Goal: Transaction & Acquisition: Purchase product/service

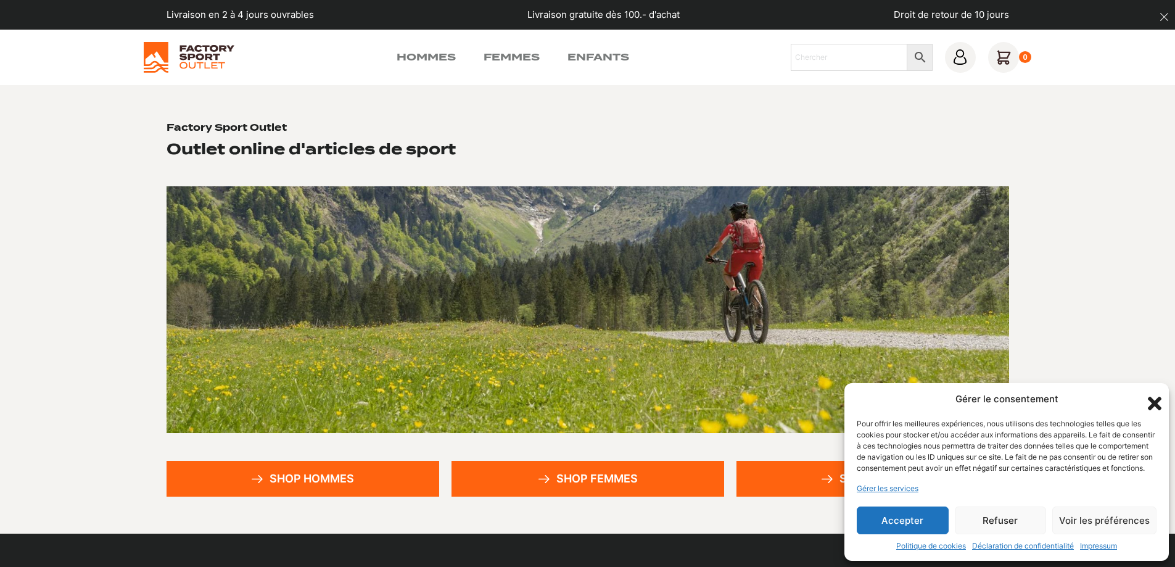
click at [895, 519] on button "Accepter" at bounding box center [903, 520] width 92 height 28
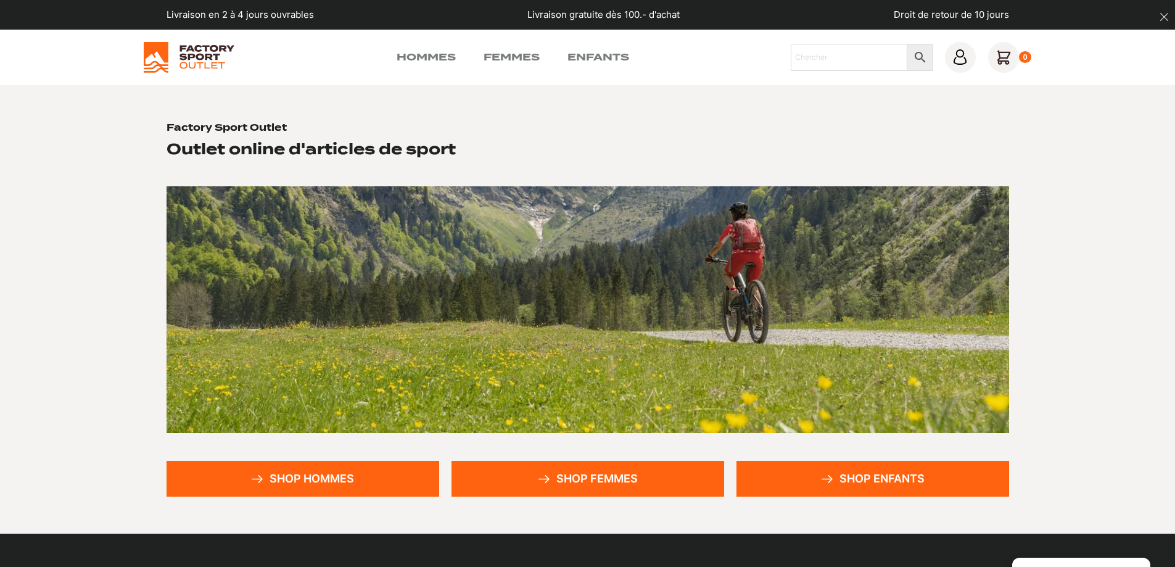
click at [290, 478] on link "Shop hommes" at bounding box center [302, 479] width 273 height 36
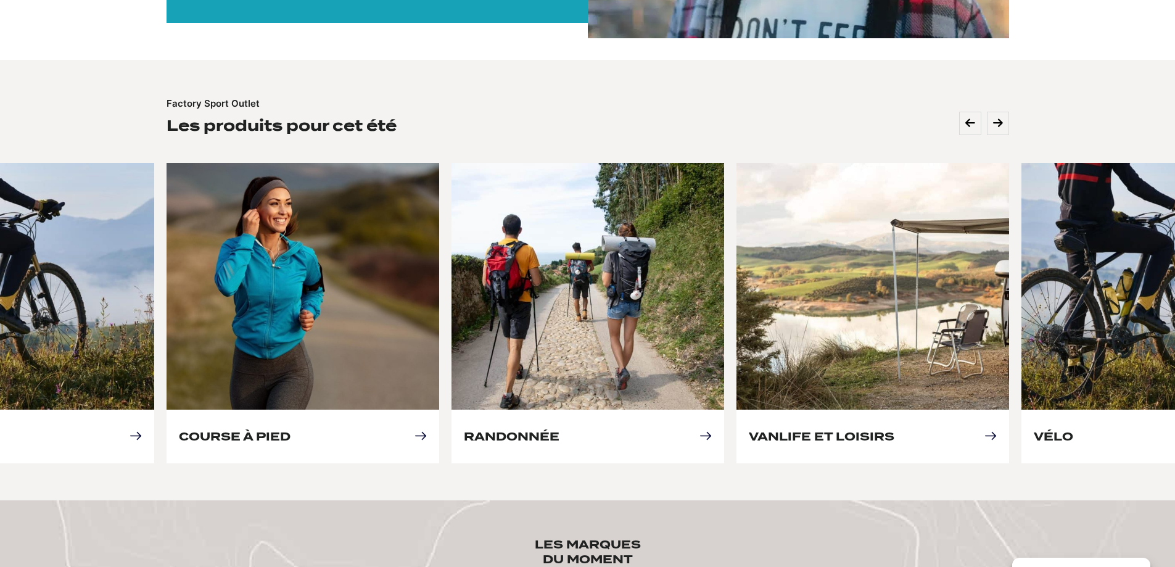
scroll to position [411, 0]
click at [1073, 430] on link "Vélo" at bounding box center [1052, 436] width 39 height 13
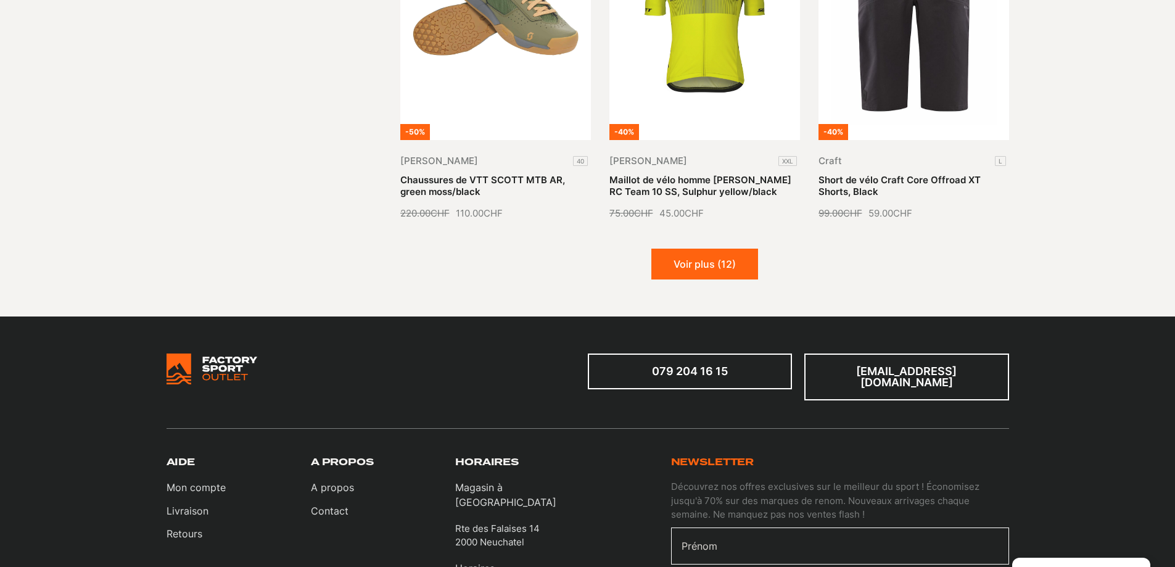
scroll to position [1542, 0]
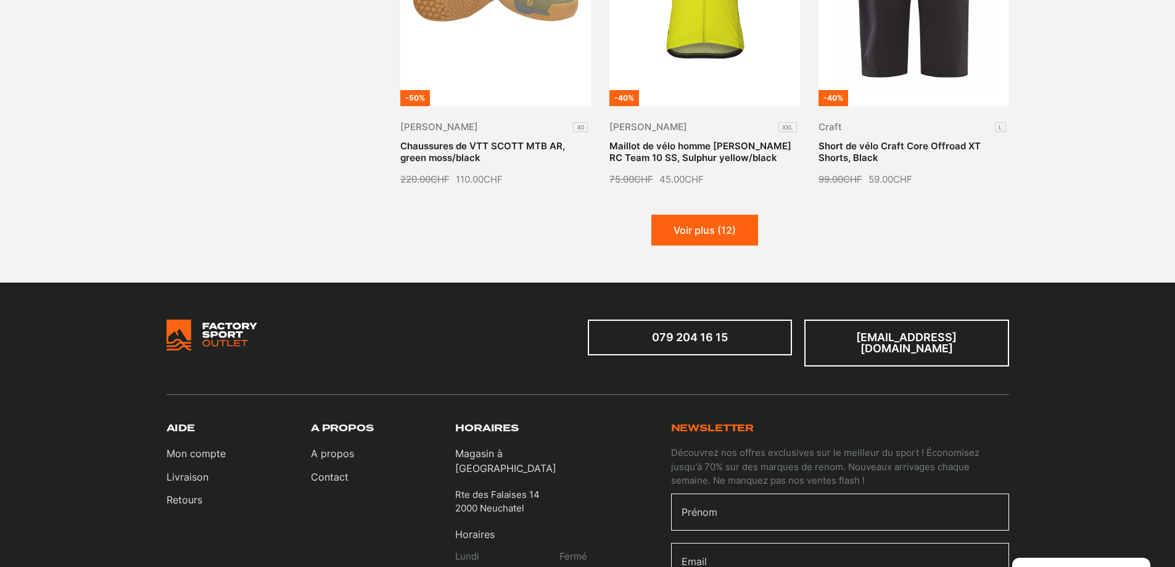
click at [692, 236] on button "Voir plus (12)" at bounding box center [704, 230] width 107 height 31
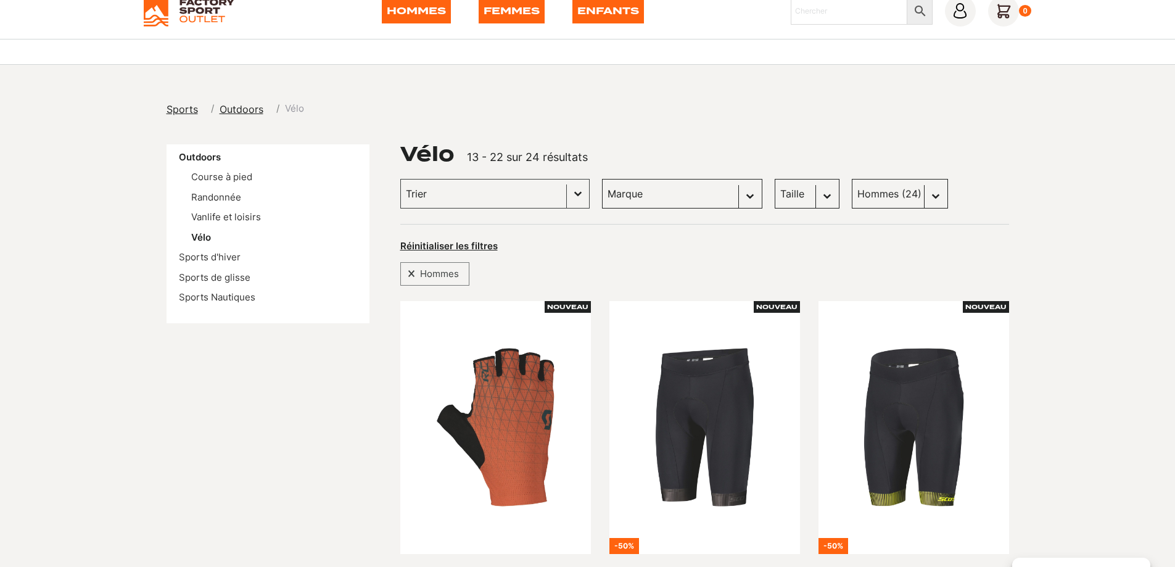
scroll to position [0, 0]
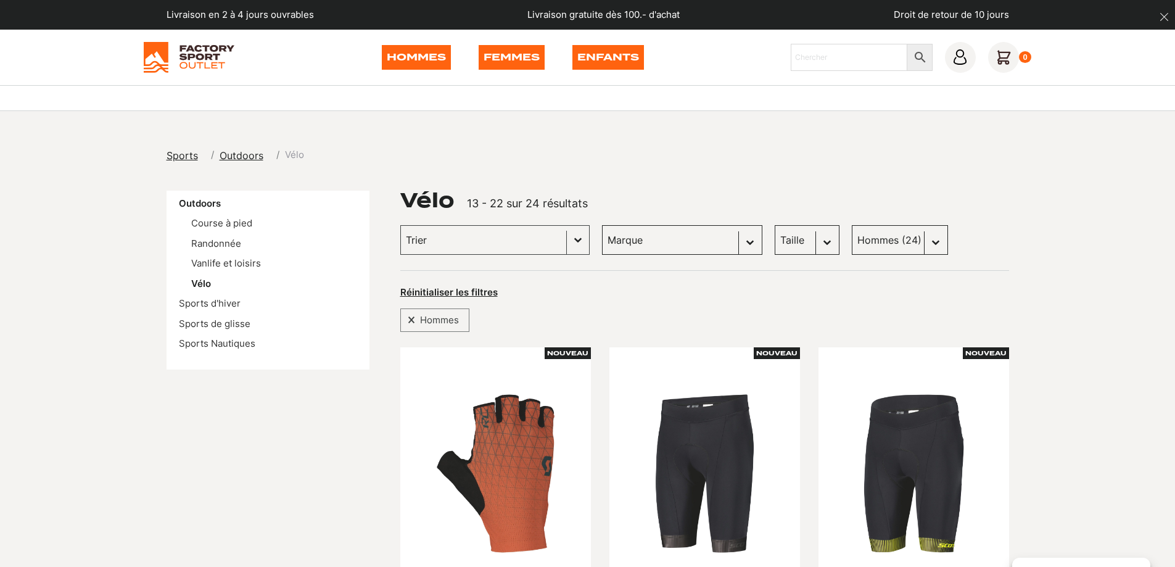
click at [179, 149] on span "Sports" at bounding box center [181, 155] width 31 height 12
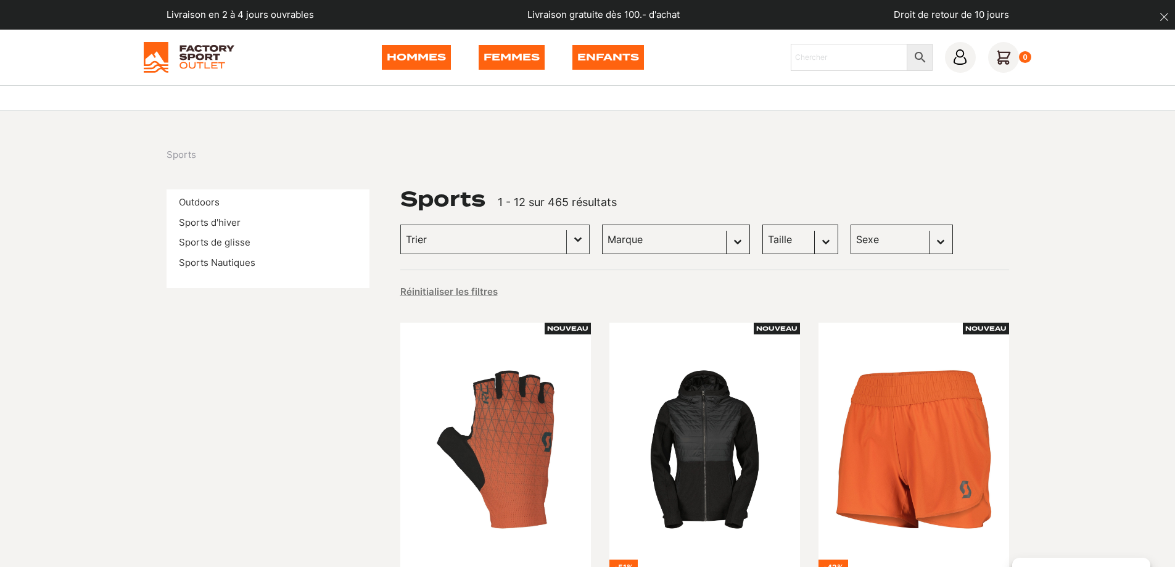
click at [207, 200] on link "Outdoors" at bounding box center [199, 202] width 41 height 12
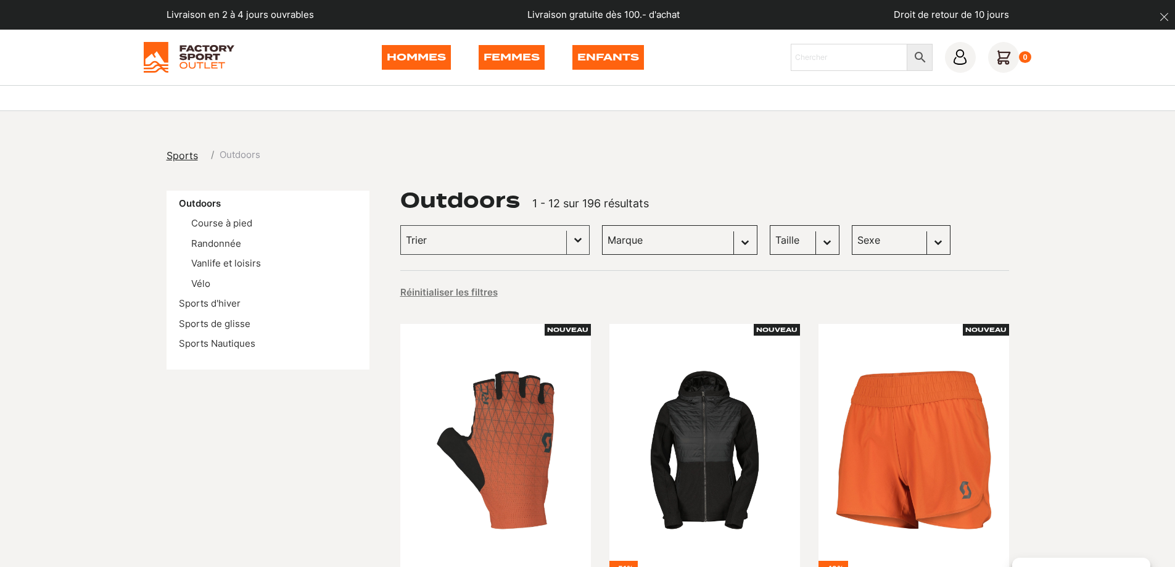
click at [499, 241] on input "Trier le contenu" at bounding box center [483, 240] width 155 height 16
click at [741, 202] on div "Outdoors 1 - 12 sur 196 résultats" at bounding box center [704, 201] width 609 height 20
click at [833, 59] on input "Chercher" at bounding box center [849, 57] width 117 height 27
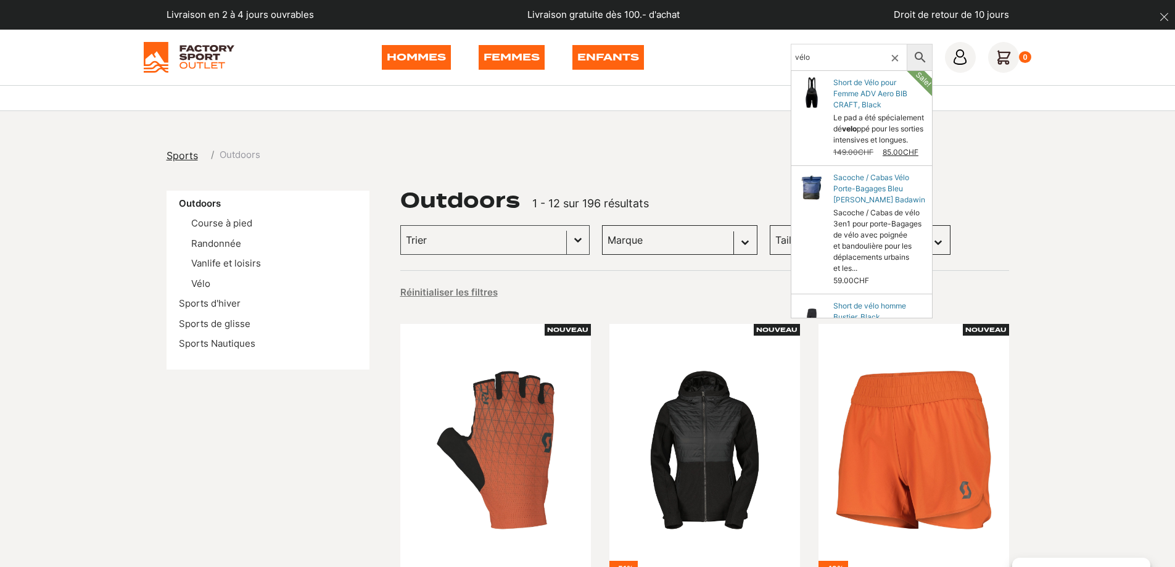
type input "vélo"
click at [927, 57] on icon at bounding box center [920, 57] width 26 height 15
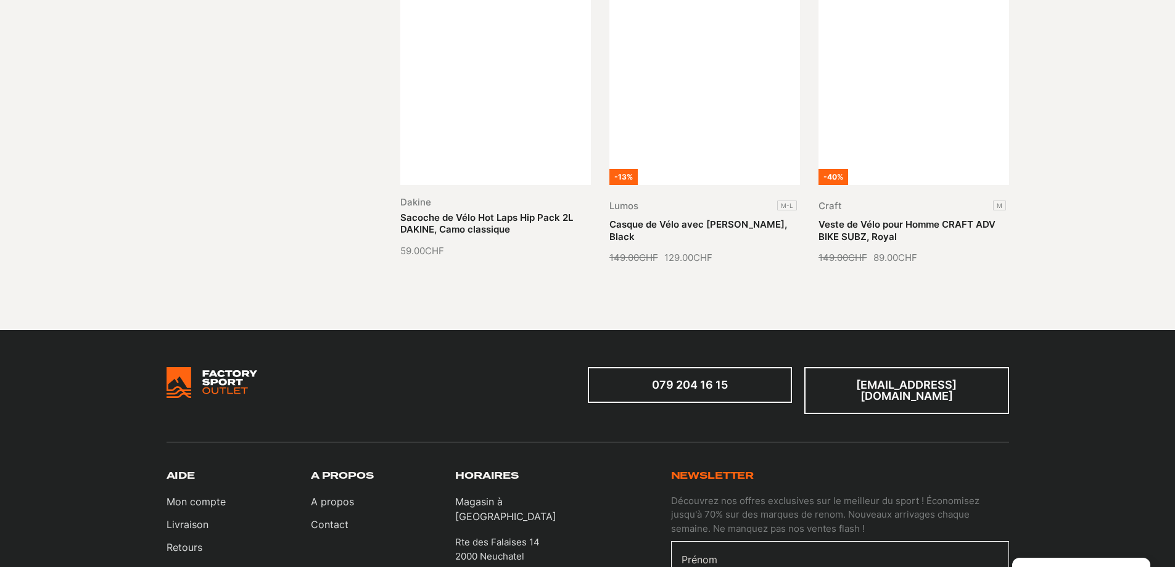
scroll to position [1439, 0]
